Goal: Transaction & Acquisition: Download file/media

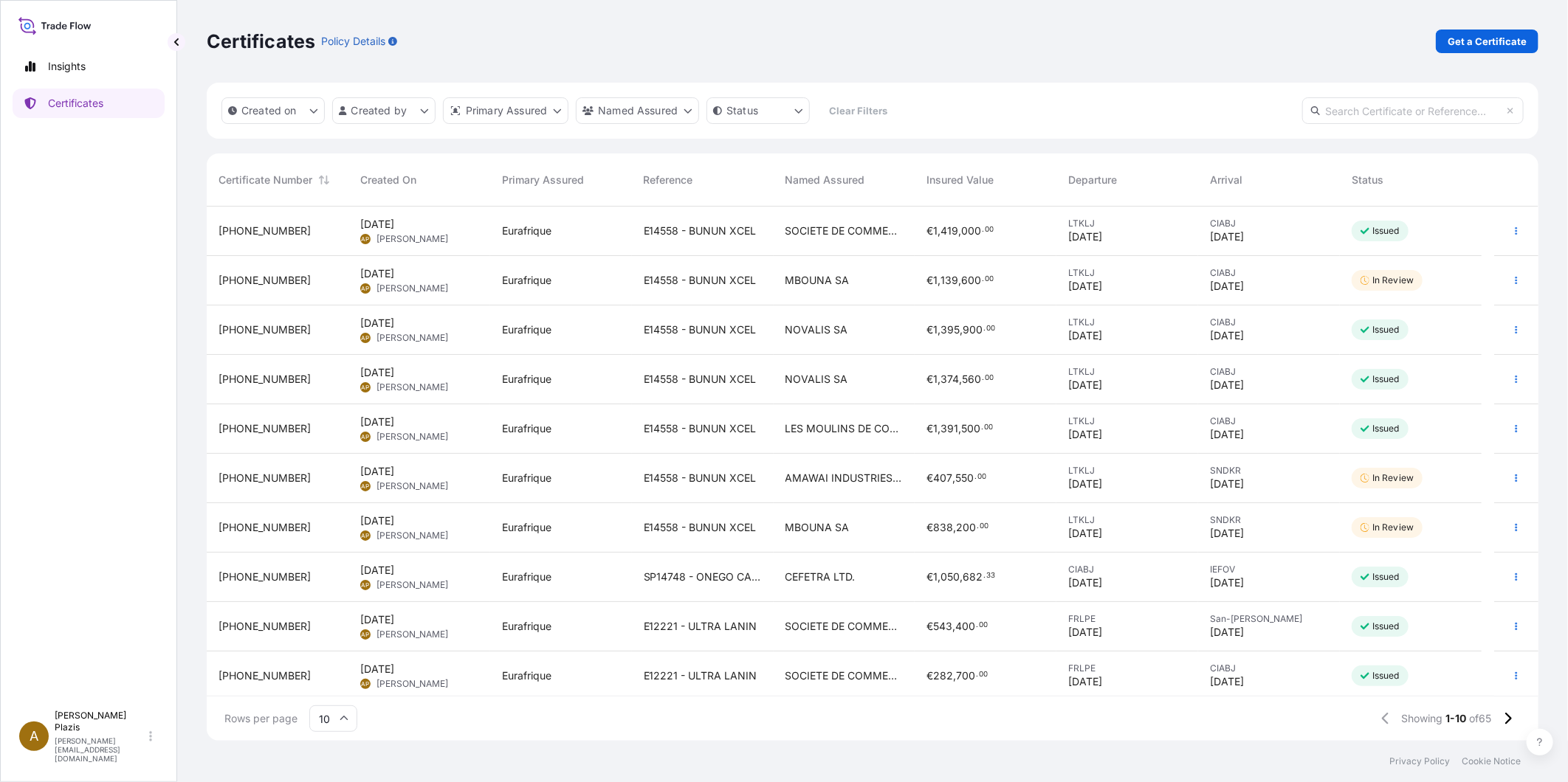
scroll to position [530, 1319]
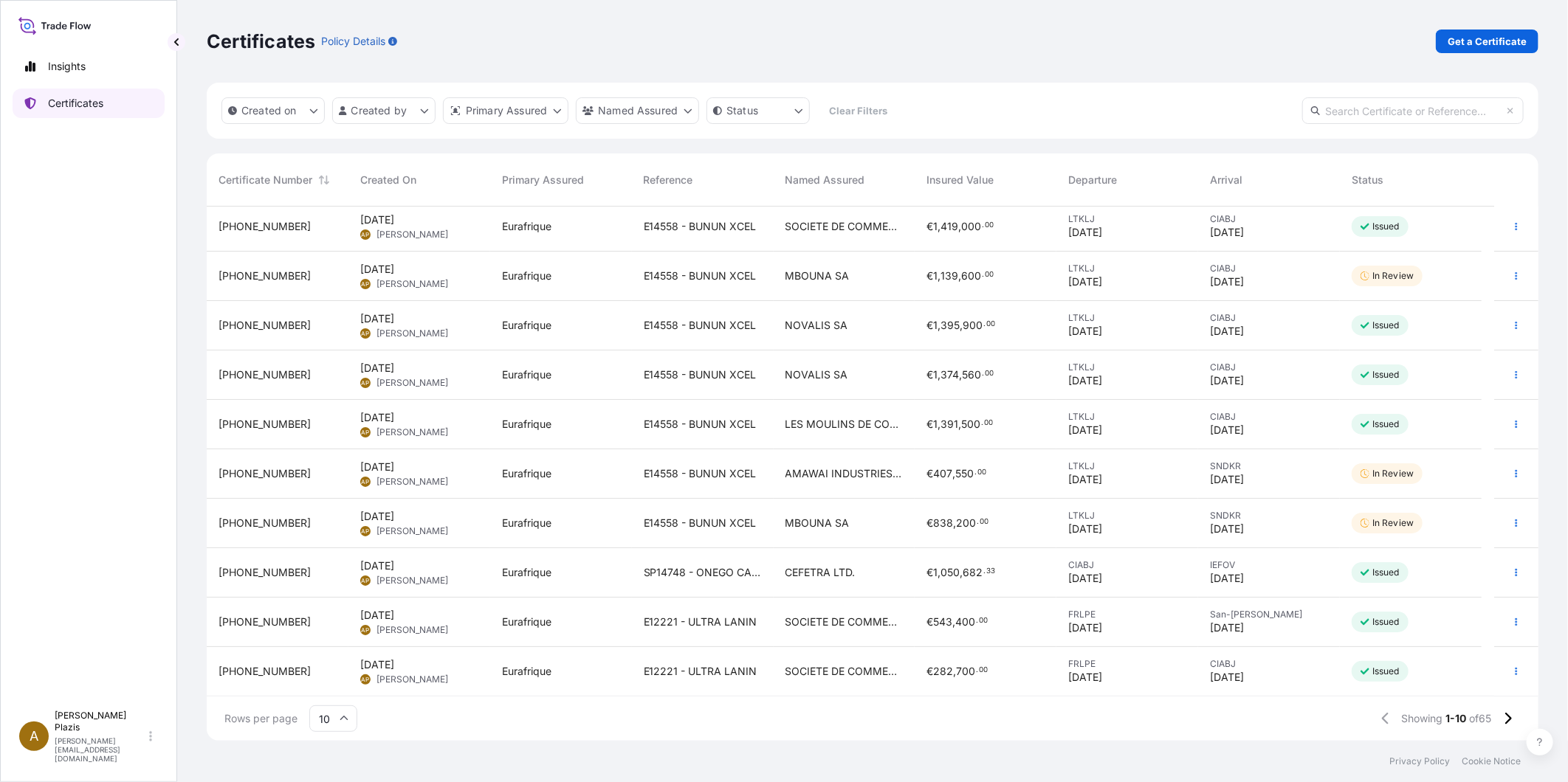
click at [100, 105] on p "Certificates" at bounding box center [75, 103] width 55 height 14
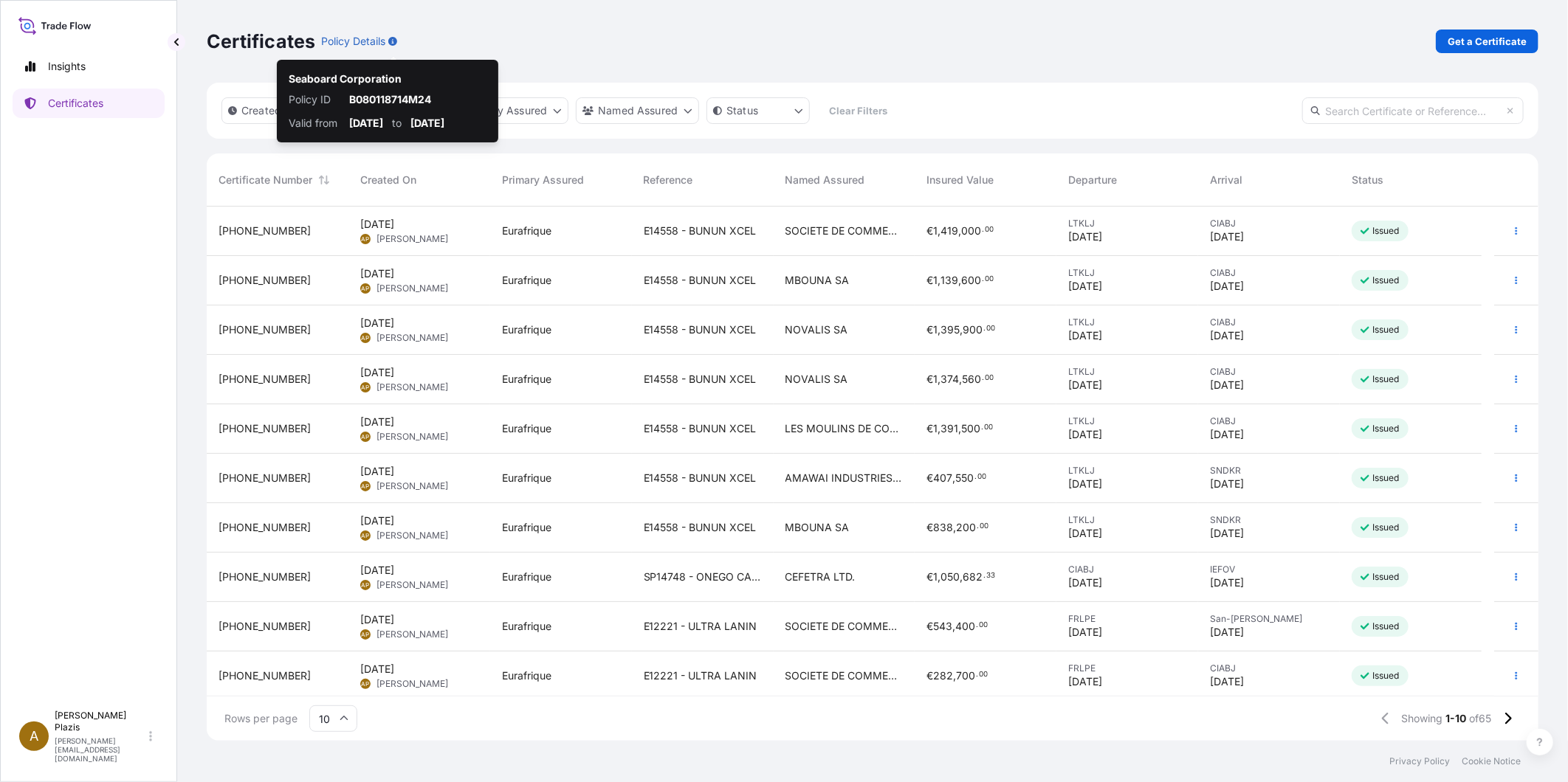
scroll to position [530, 1319]
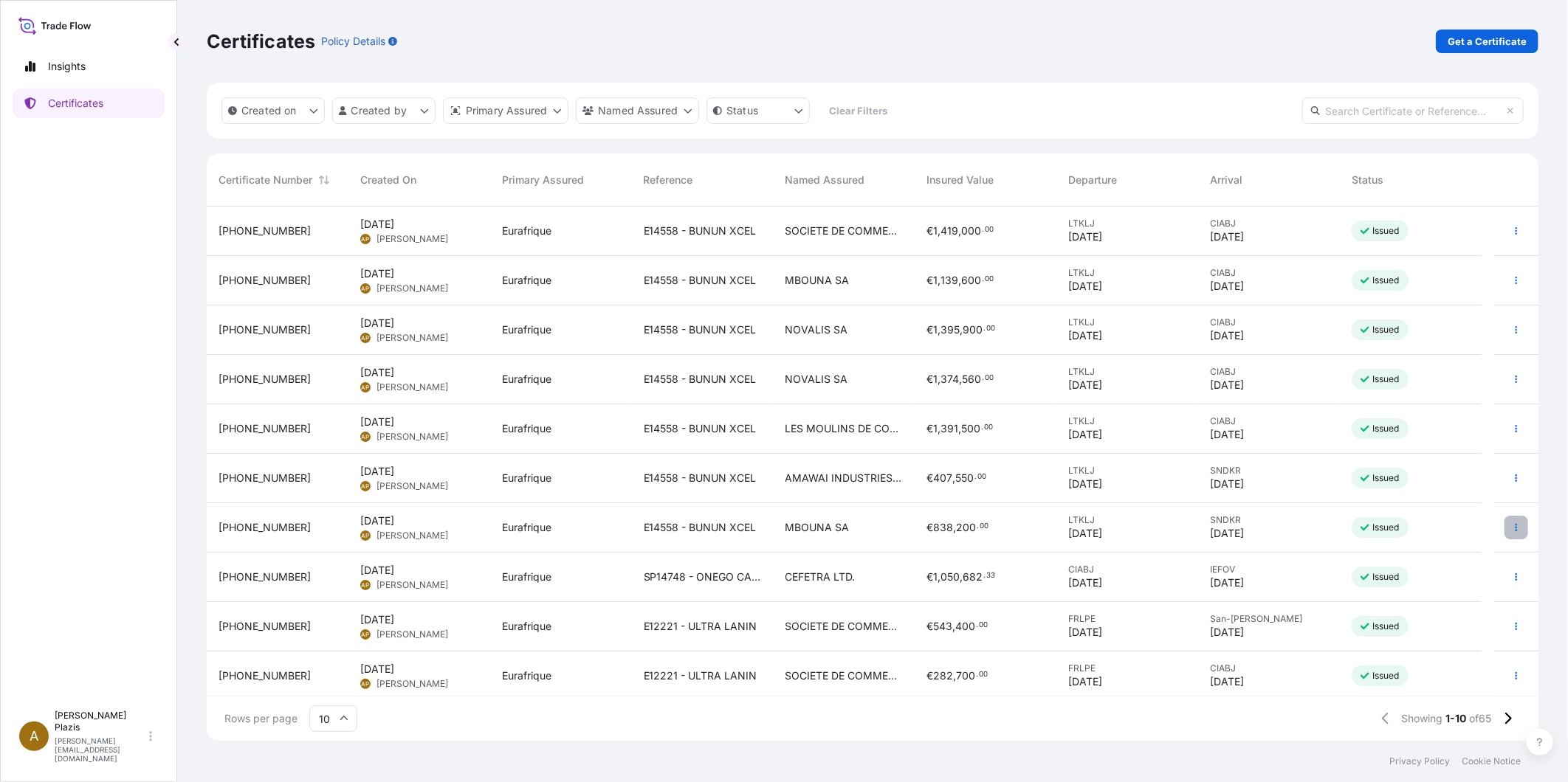
click at [1505, 527] on button "button" at bounding box center [1517, 528] width 23 height 23
click at [1418, 577] on p "Download certificate" at bounding box center [1433, 584] width 100 height 14
click at [1512, 476] on icon "button" at bounding box center [1517, 478] width 9 height 9
click at [1512, 477] on icon "button" at bounding box center [1517, 478] width 9 height 9
click at [1437, 535] on p "Download certificate" at bounding box center [1433, 534] width 100 height 14
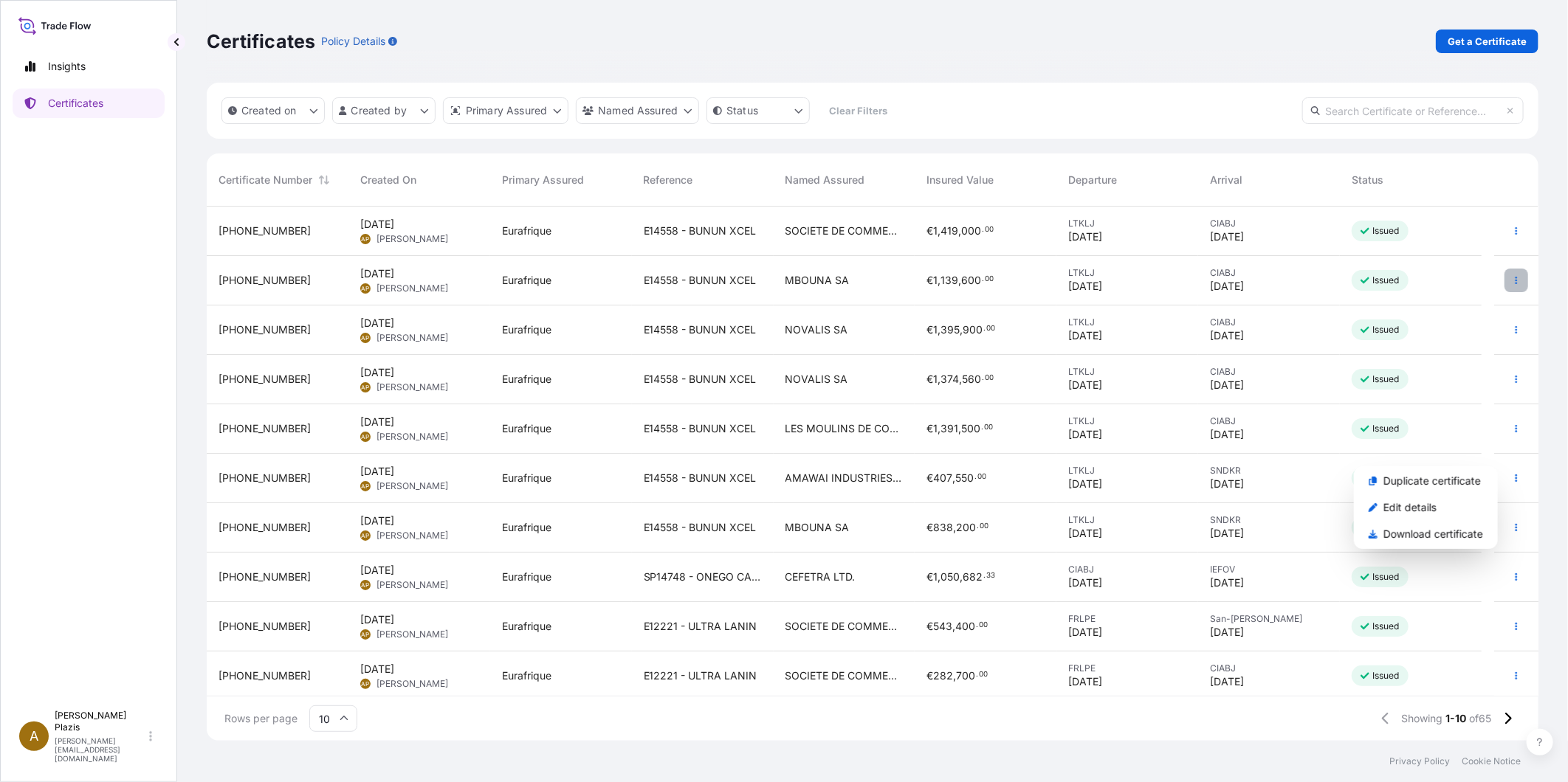
click at [1516, 277] on icon "button" at bounding box center [1517, 280] width 2 height 7
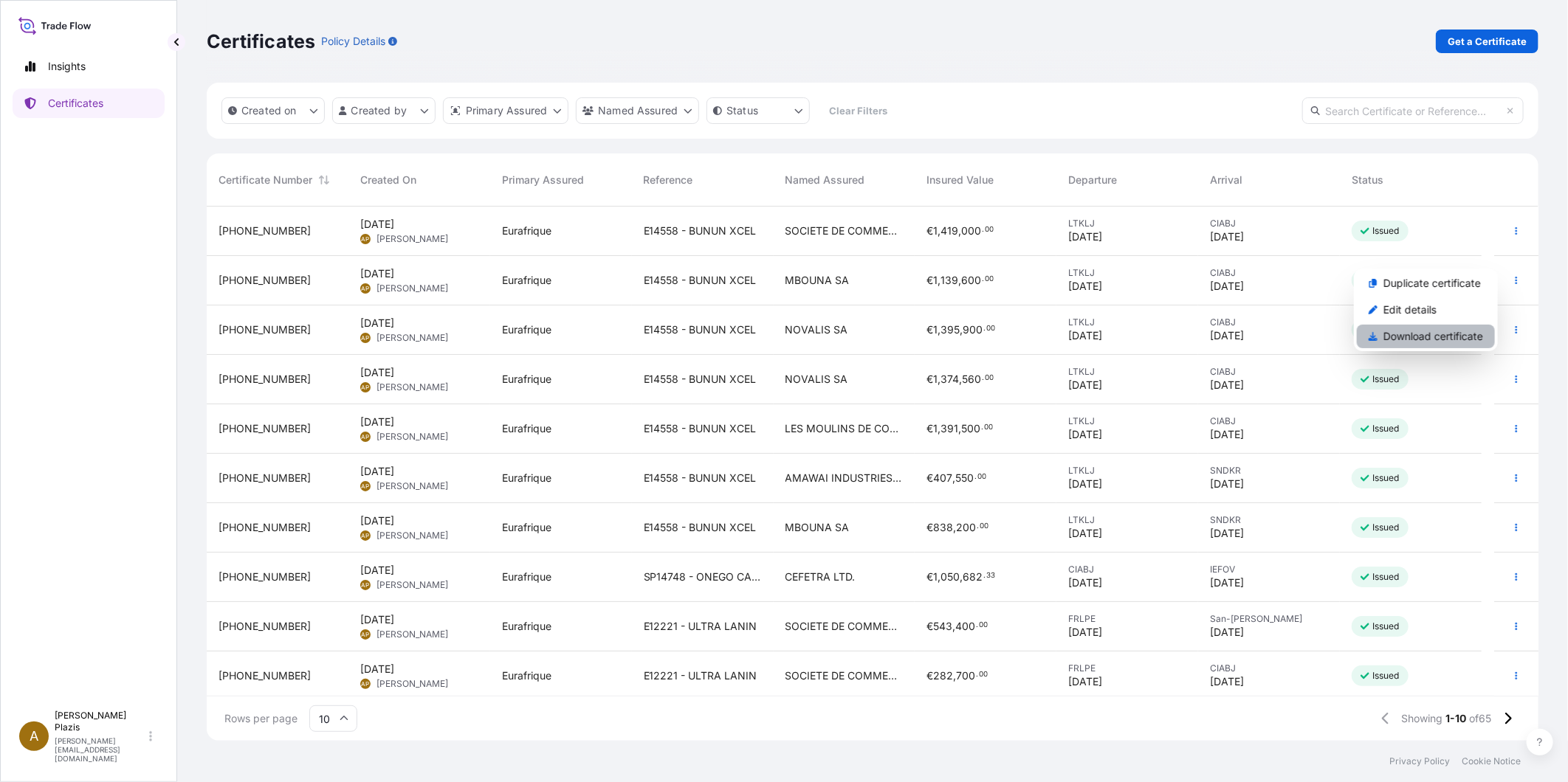
click at [1444, 333] on p "Download certificate" at bounding box center [1433, 336] width 100 height 14
